Goal: Information Seeking & Learning: Learn about a topic

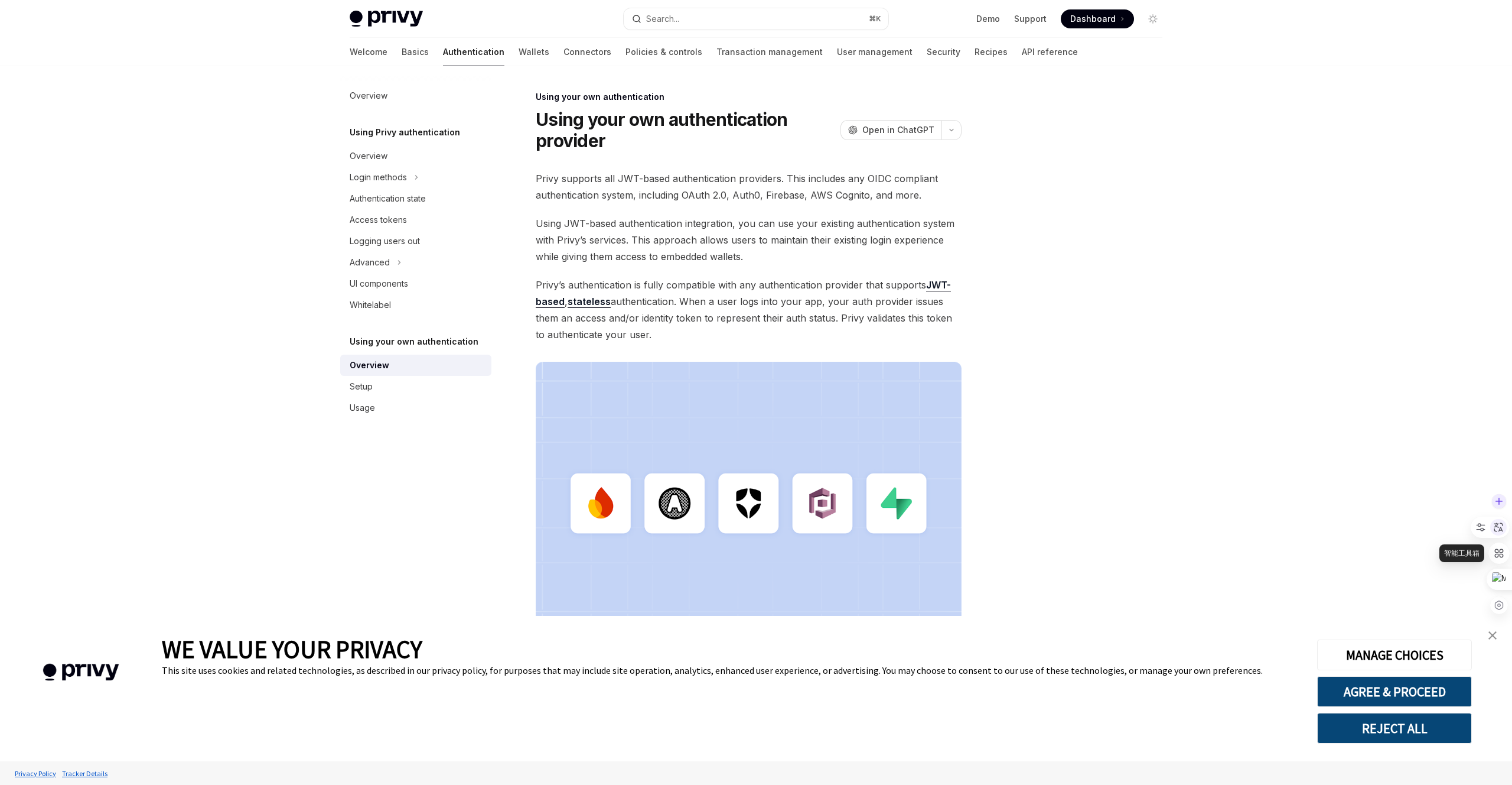
click at [1498, 533] on div at bounding box center [1498, 527] width 17 height 17
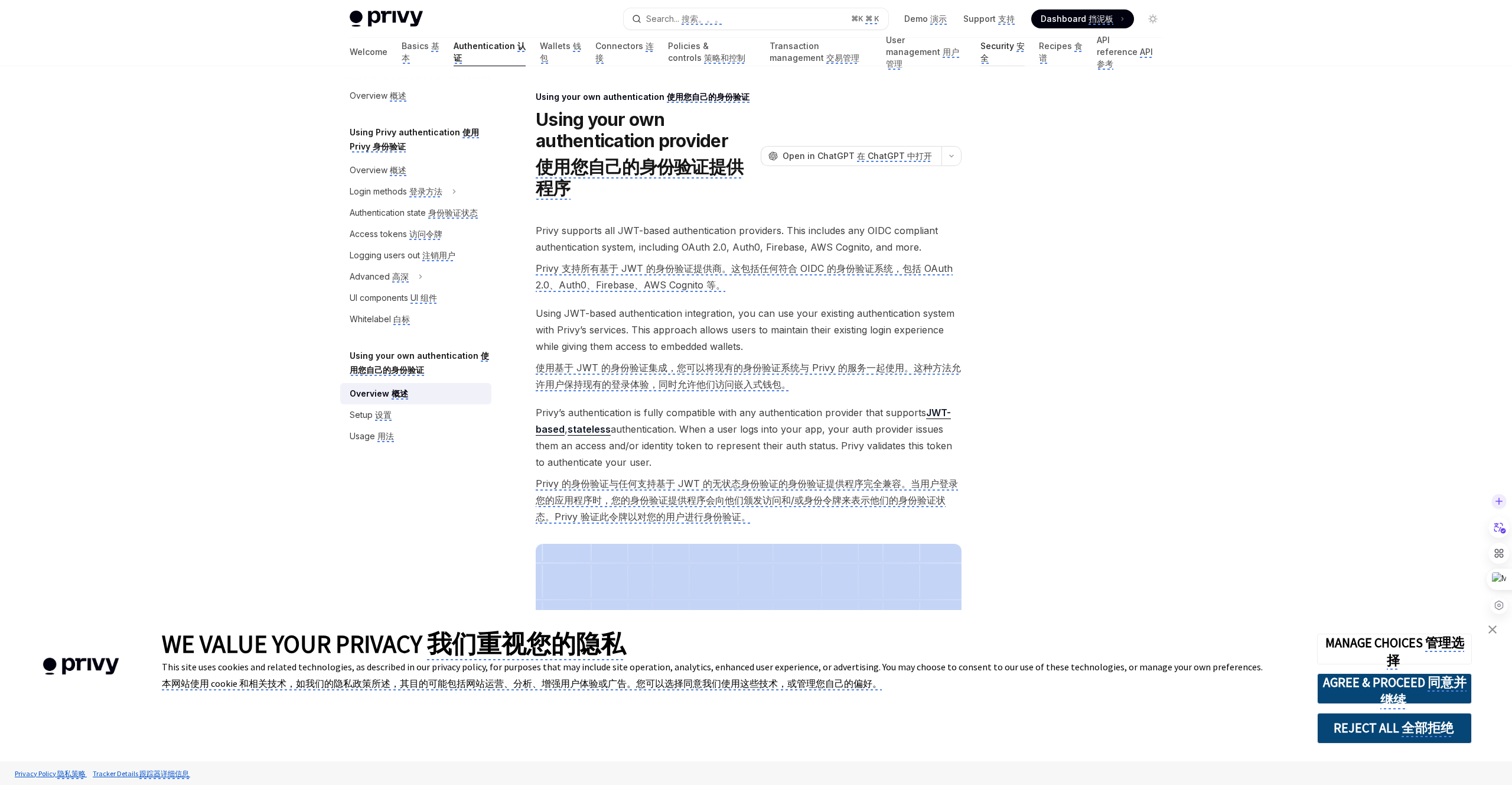
click at [994, 56] on monica-translate-translatable "Security 安全" at bounding box center [1002, 52] width 44 height 24
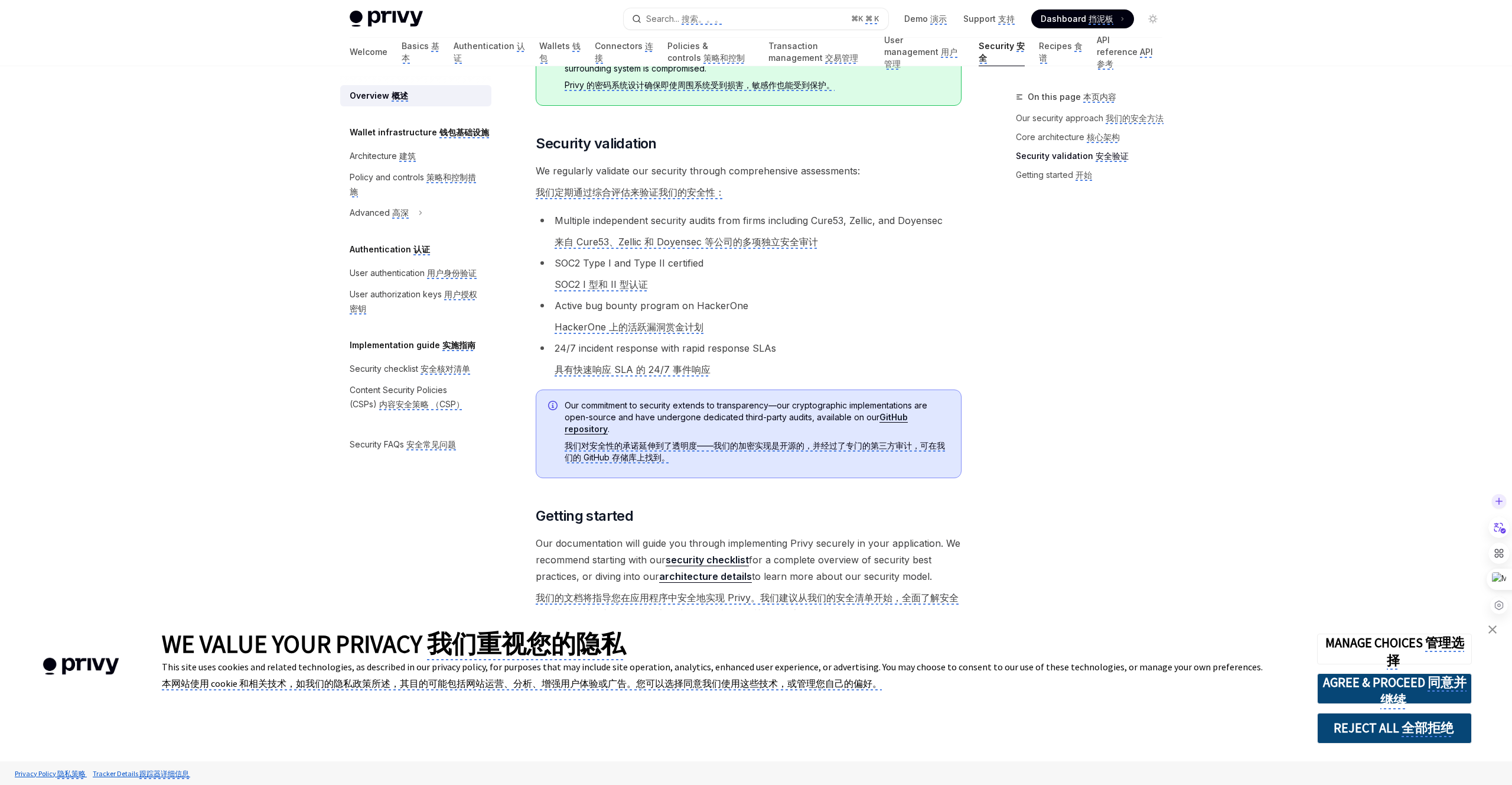
scroll to position [1105, 0]
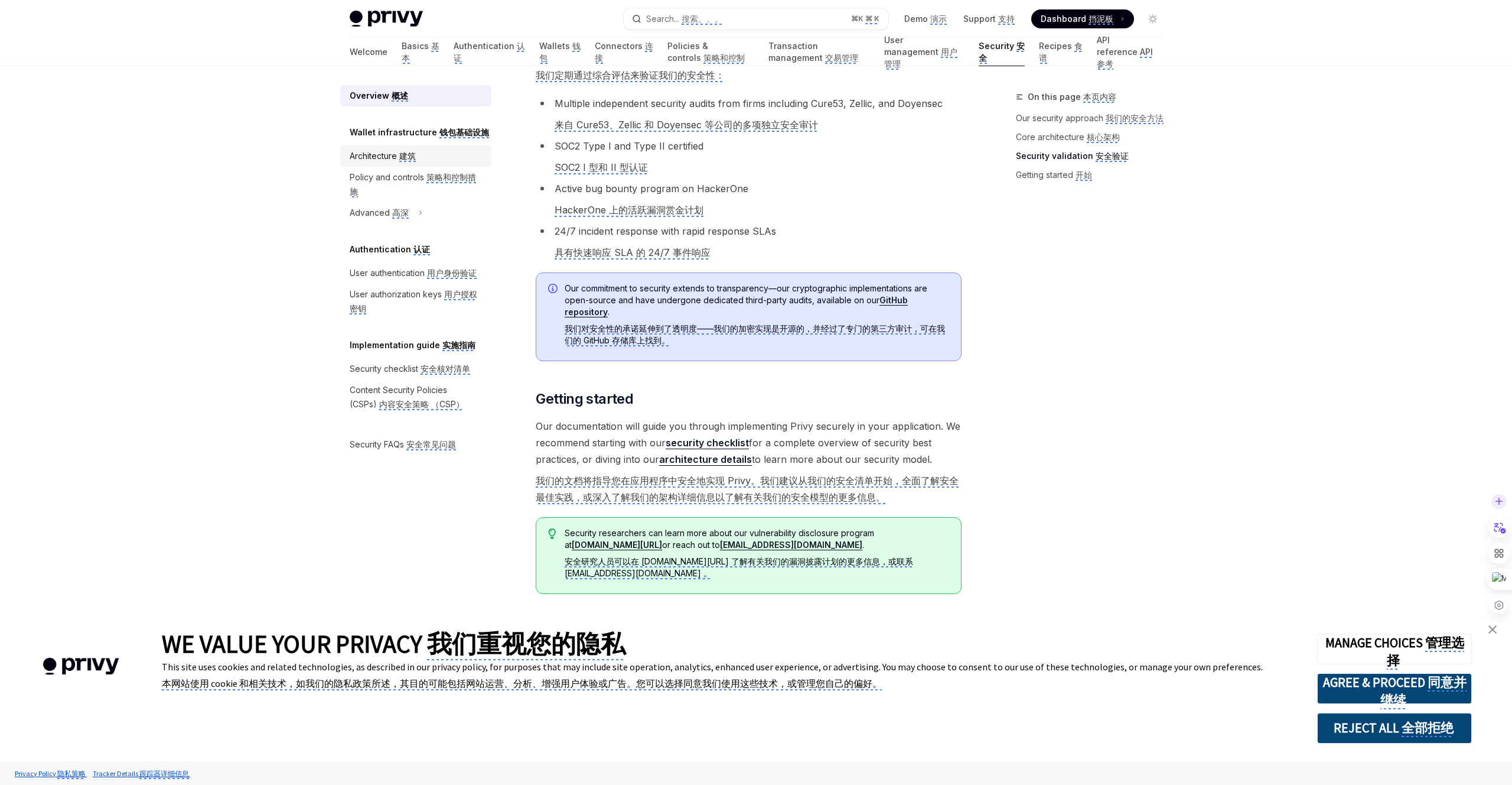
click at [433, 154] on div "Architecture 建筑" at bounding box center [417, 156] width 134 height 14
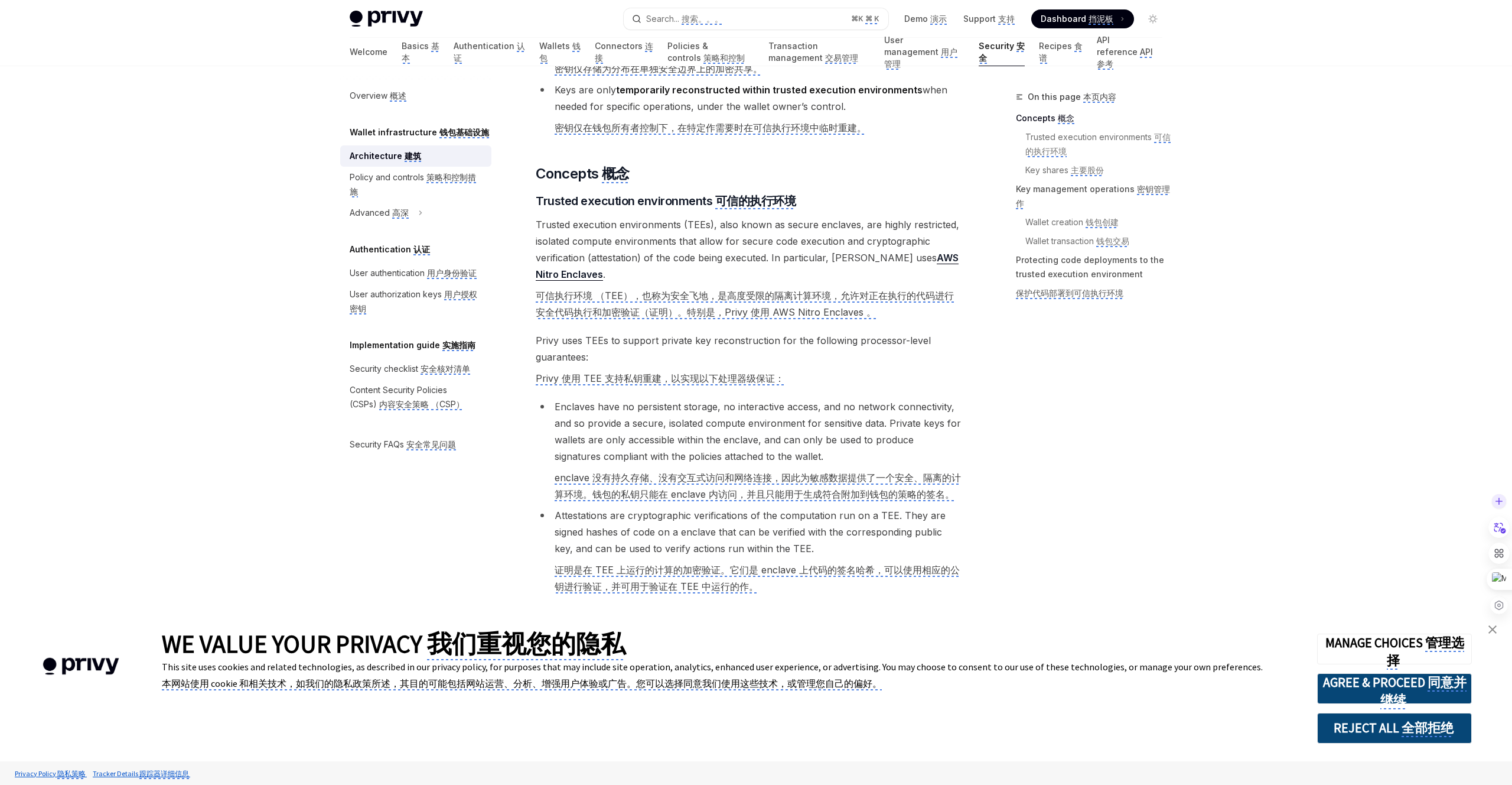
scroll to position [248, 0]
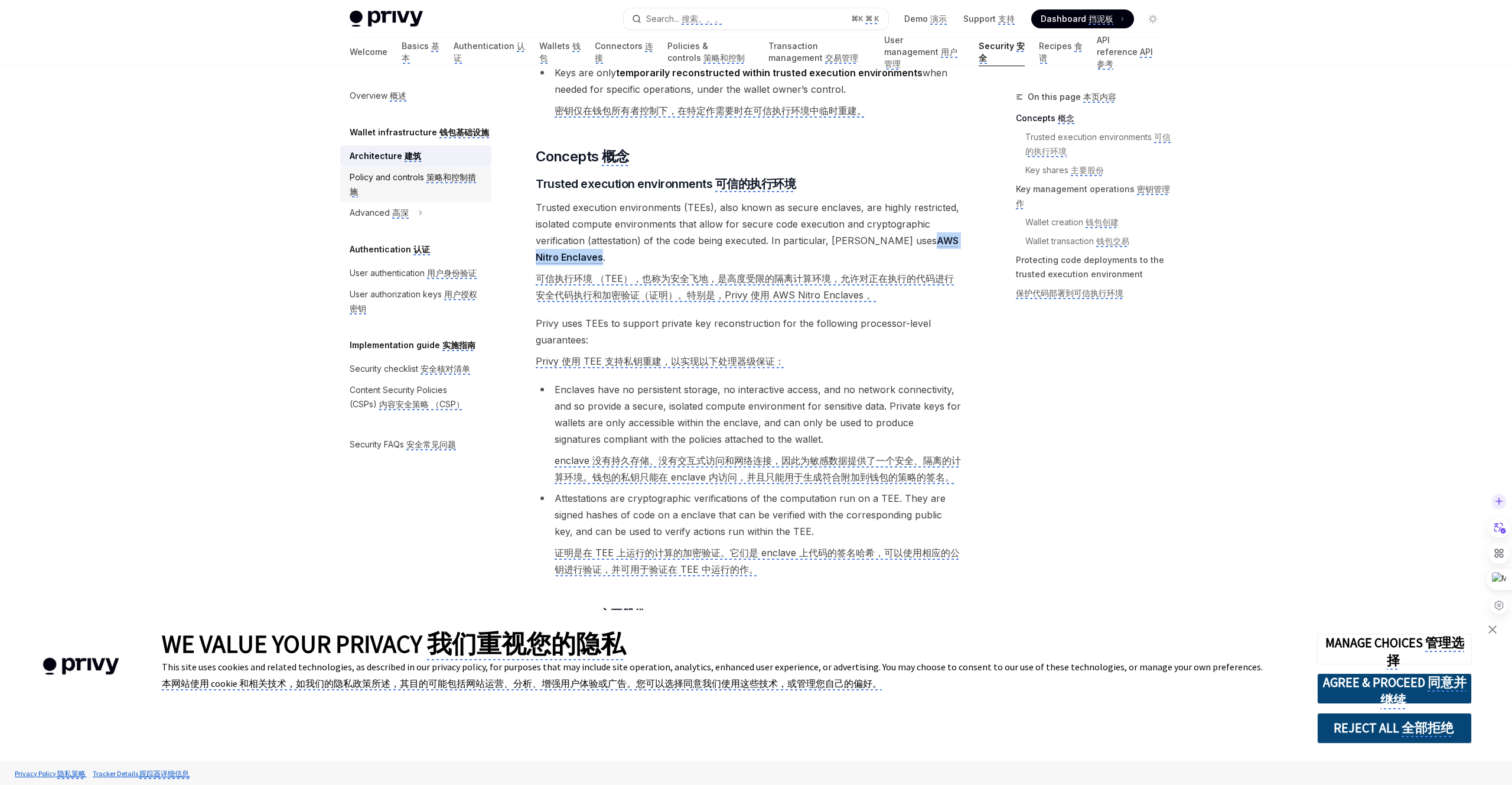
click at [459, 179] on monica-translate-translate "策略和控制措施" at bounding box center [413, 184] width 126 height 26
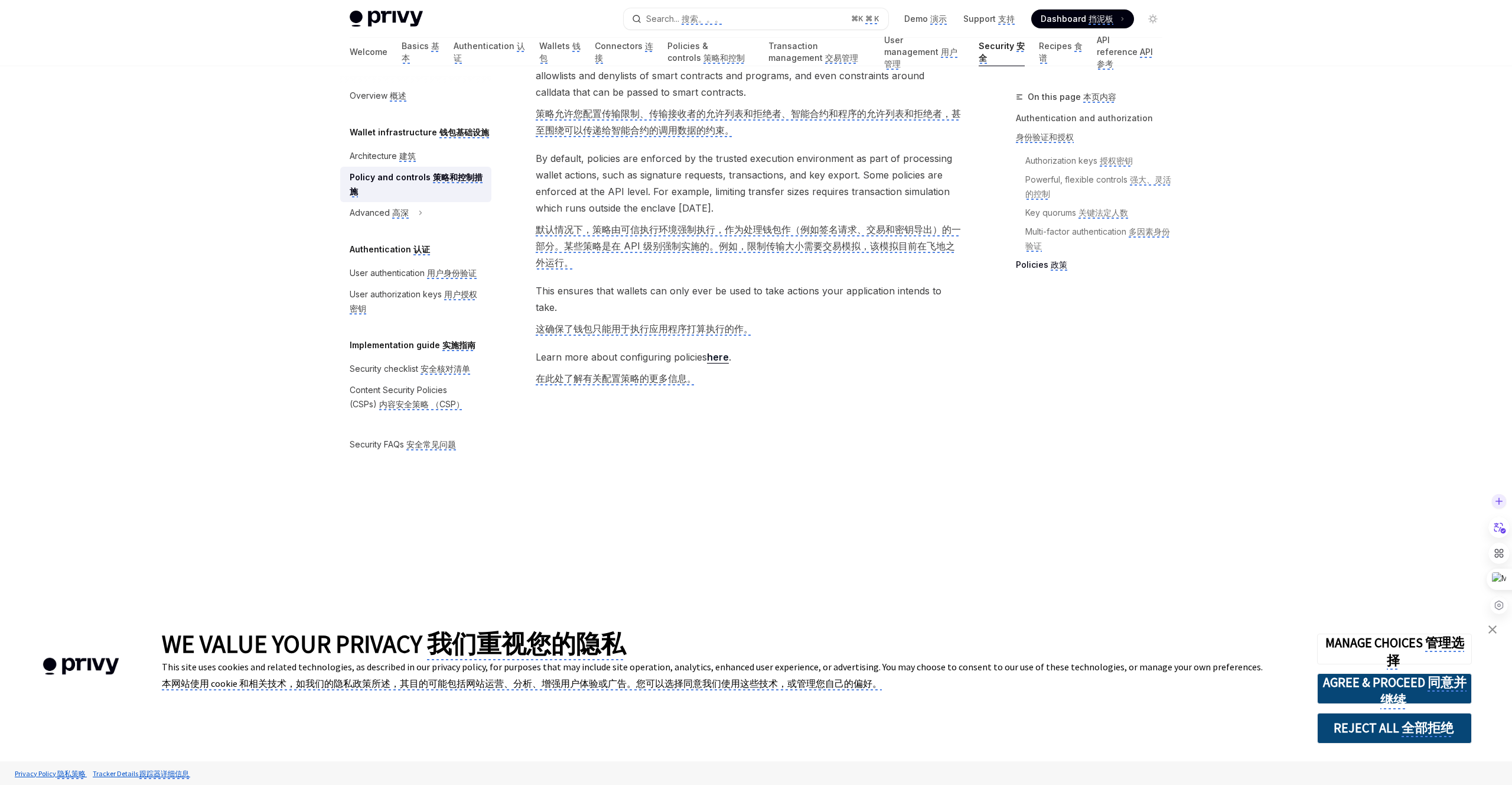
scroll to position [1824, 0]
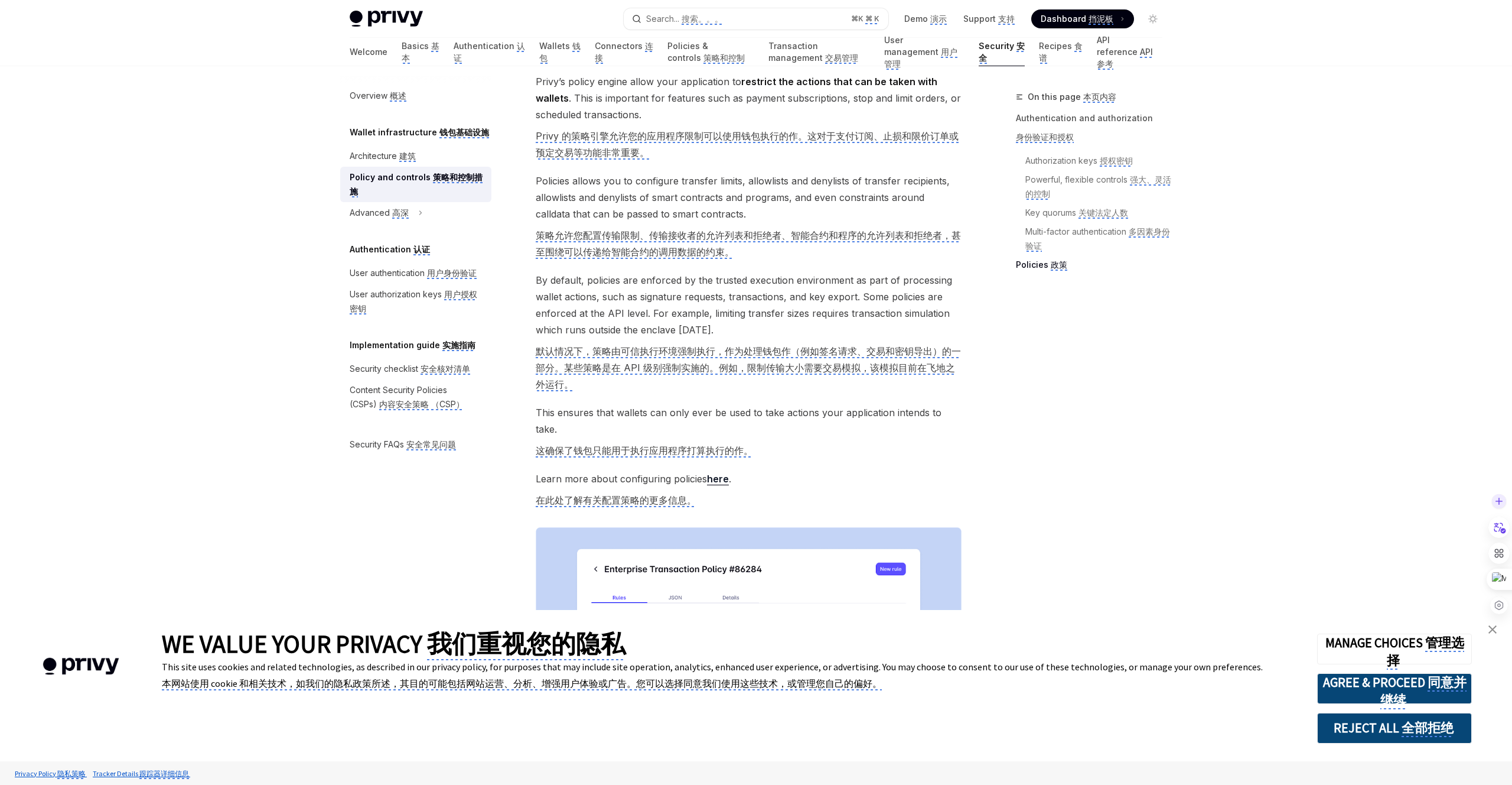
click at [406, 201] on link "Policy and controls 策略和控制措施" at bounding box center [416, 184] width 151 height 35
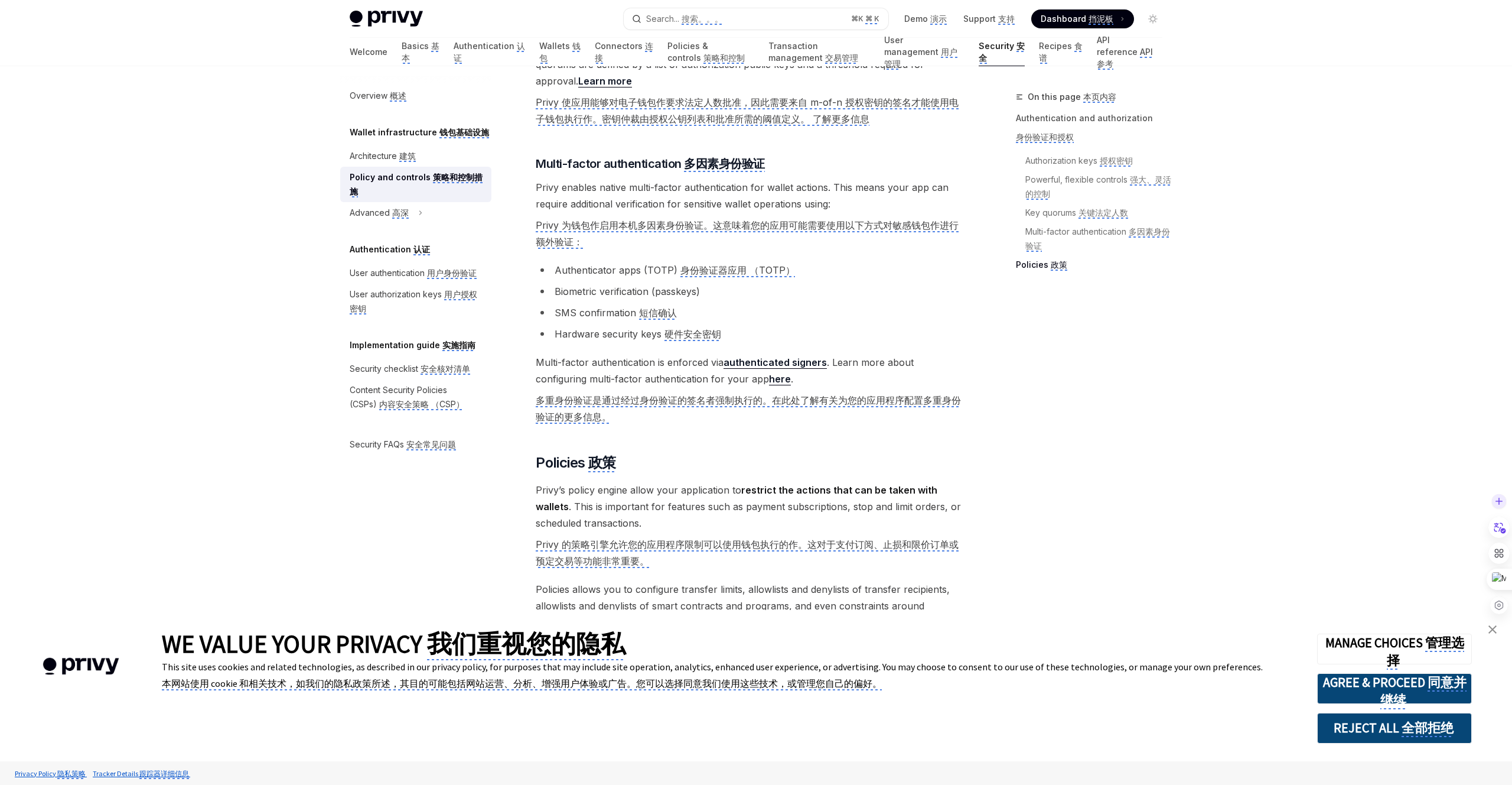
scroll to position [1397, 0]
click at [463, 273] on monica-translate-translate "用户身份验证" at bounding box center [452, 273] width 50 height 11
type textarea "*"
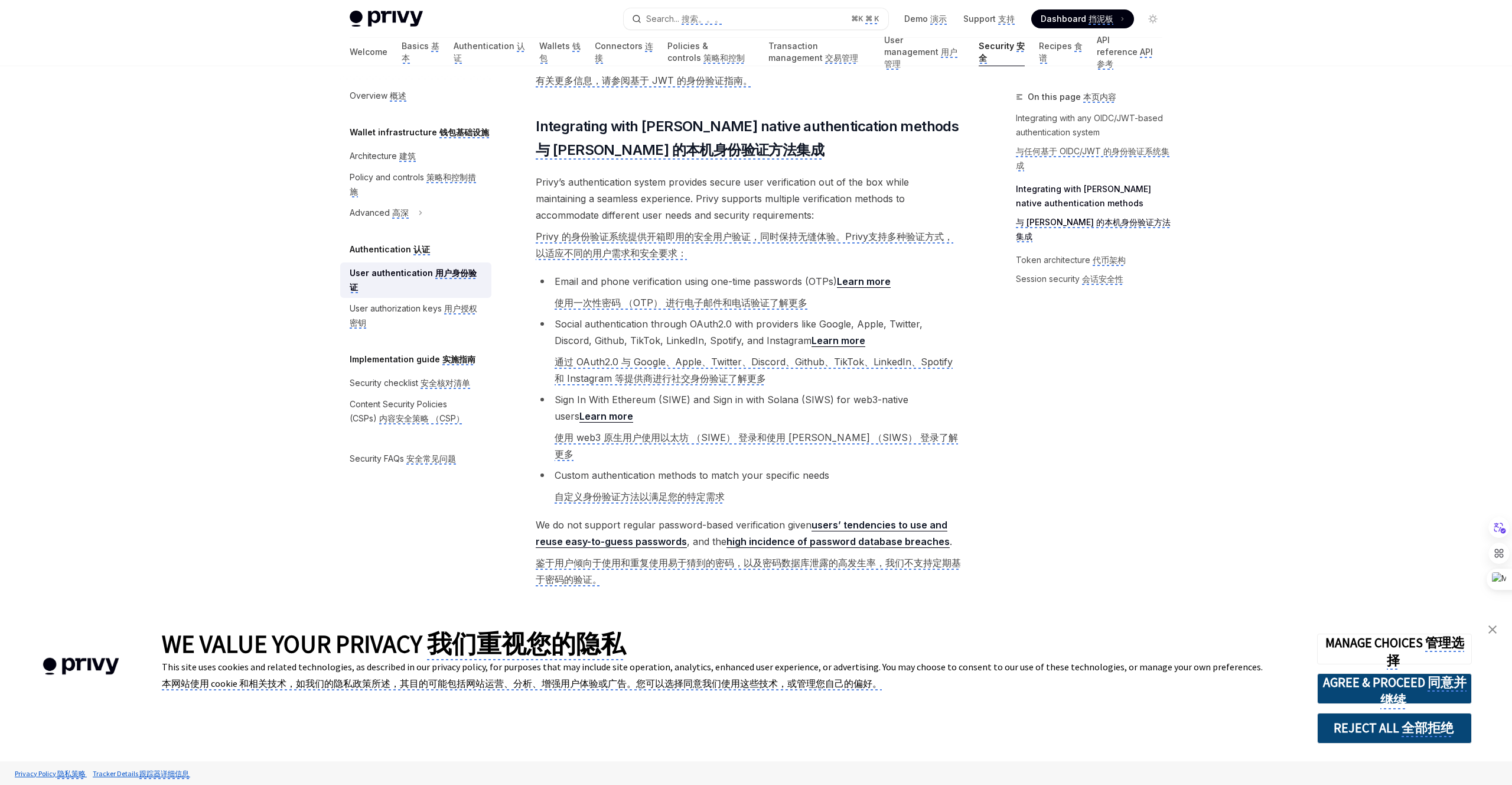
scroll to position [570, 0]
